Goal: Find specific page/section: Find specific page/section

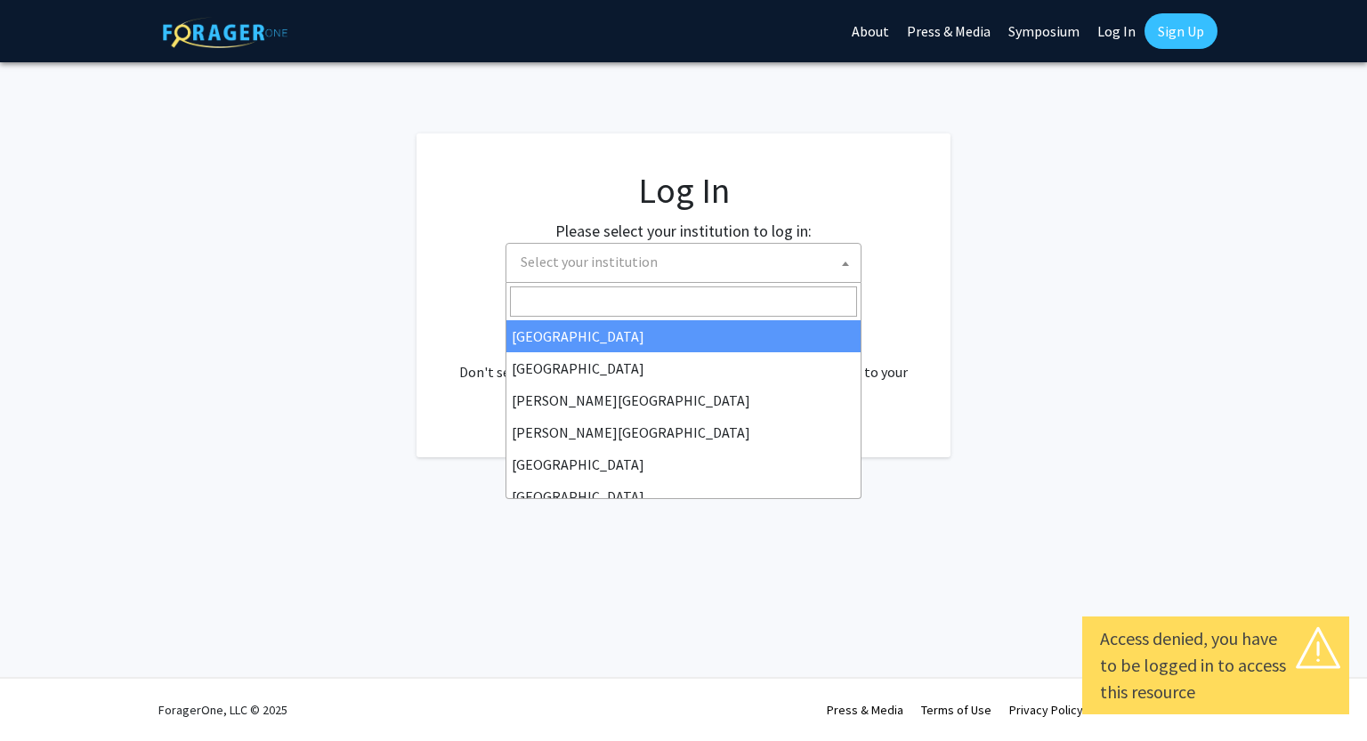
click at [643, 277] on span "Select your institution" at bounding box center [686, 262] width 347 height 36
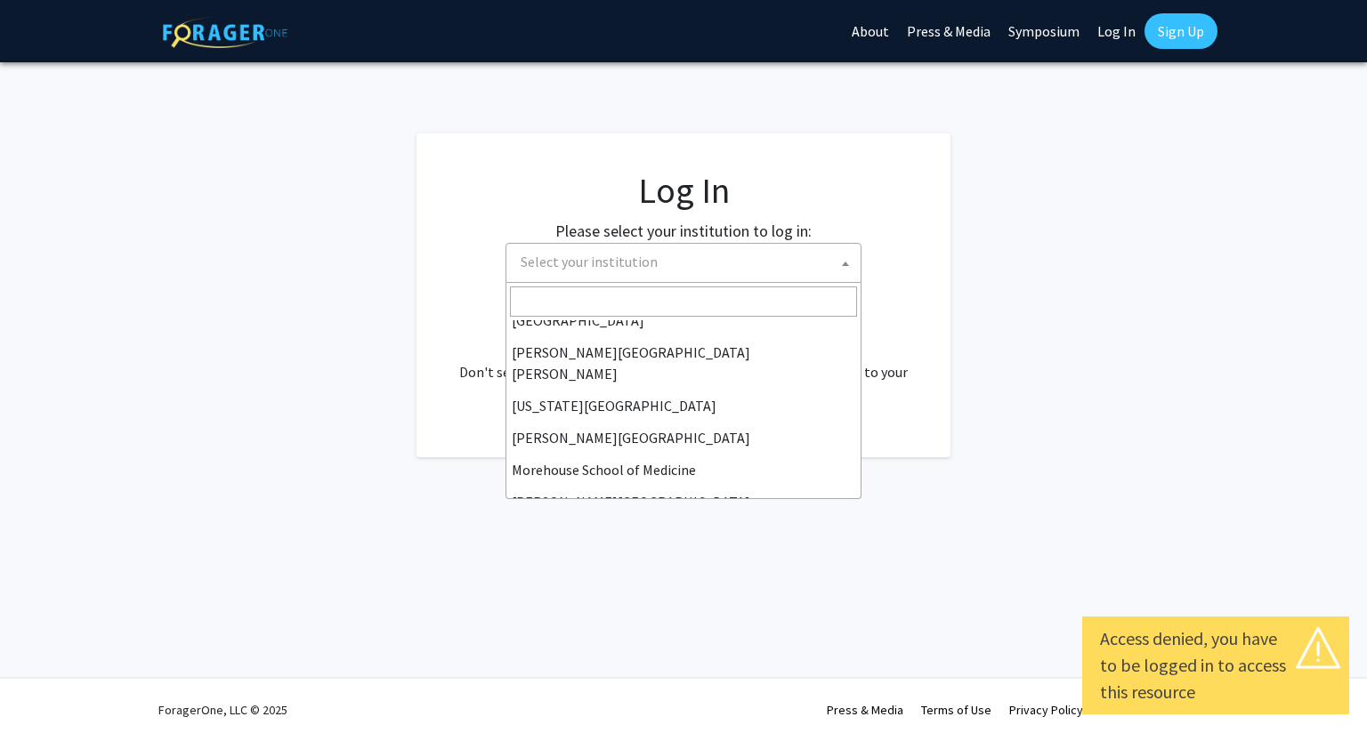
scroll to position [337, 0]
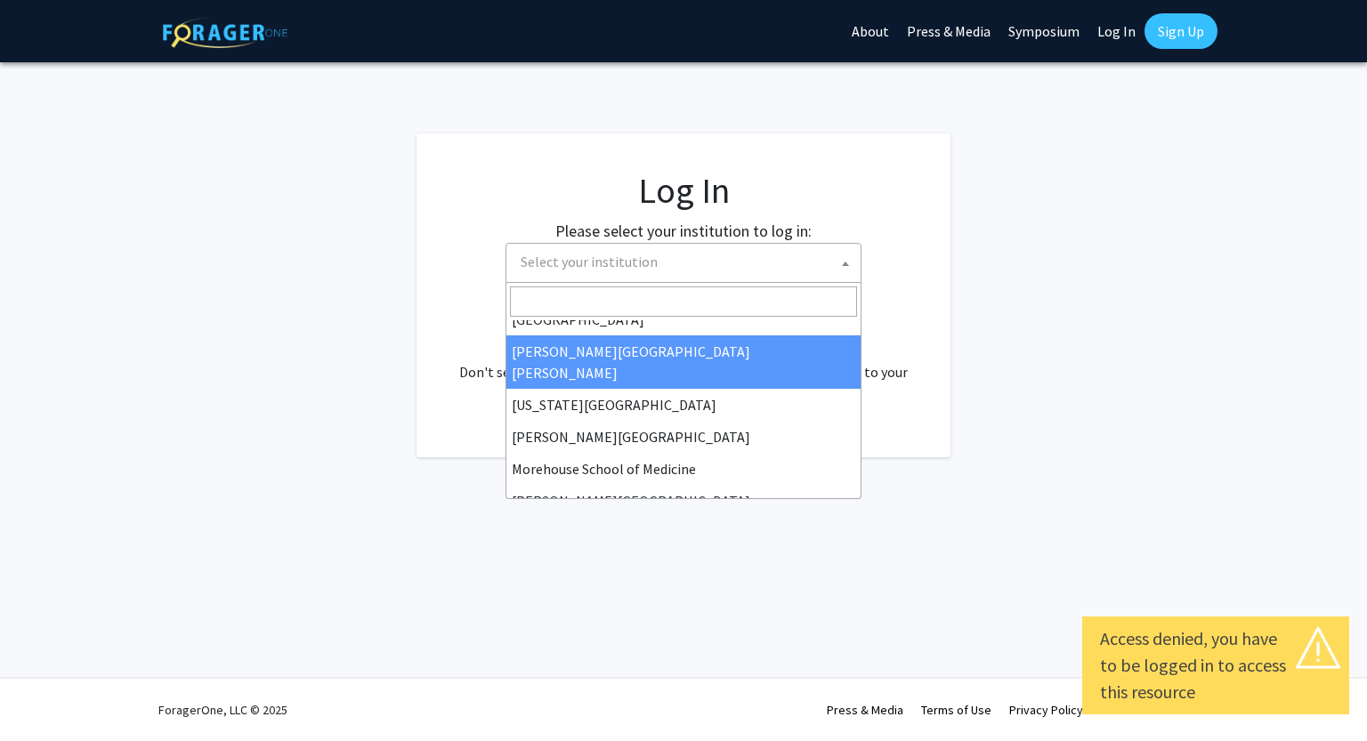
select select "1"
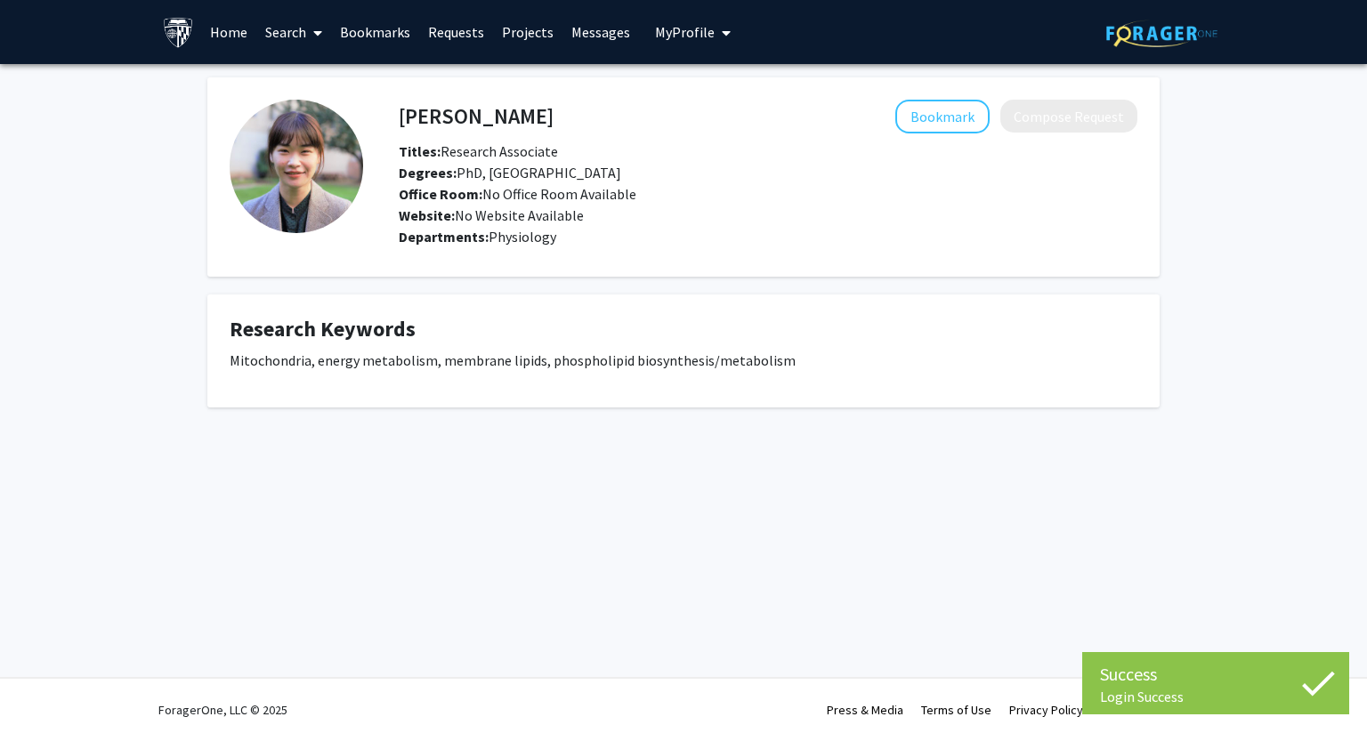
click at [529, 359] on p "Mitochondria, energy metabolism, membrane lipids, phospholipid biosynthesis/met…" at bounding box center [684, 360] width 908 height 21
